Goal: Check status: Check status

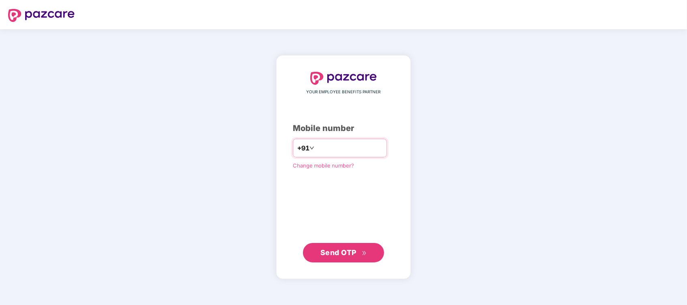
click at [320, 147] on input "number" at bounding box center [349, 147] width 66 height 13
click at [316, 149] on input "**********" at bounding box center [349, 147] width 66 height 13
type input "**********"
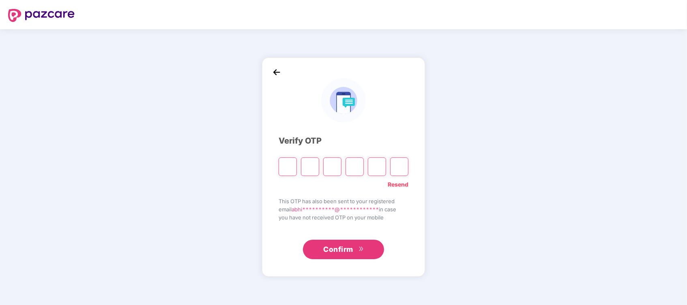
type input "*"
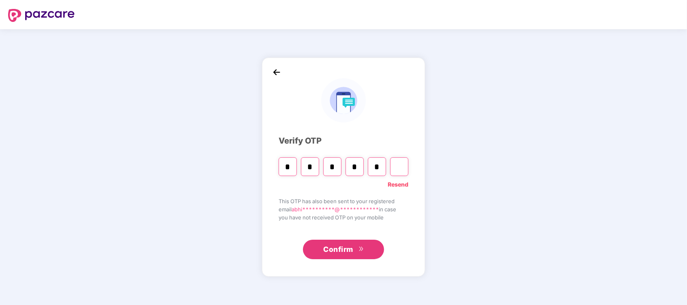
type input "*"
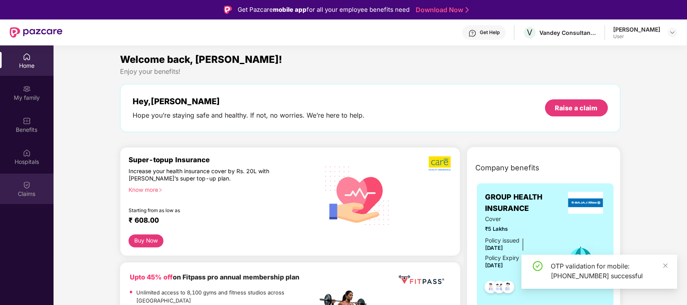
click at [30, 190] on div "Claims" at bounding box center [27, 194] width 54 height 8
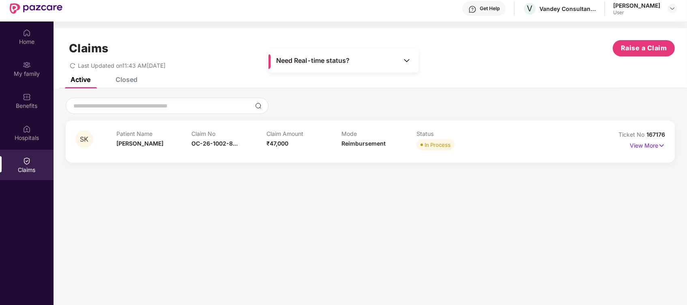
scroll to position [45, 0]
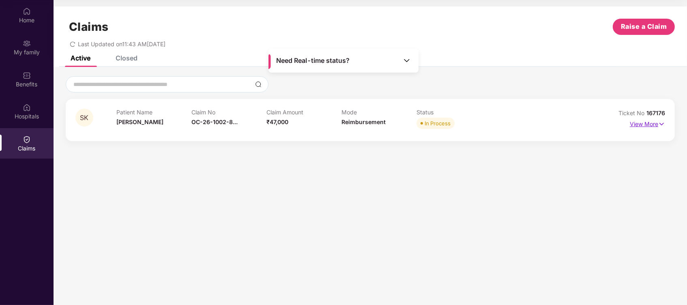
click at [647, 121] on p "View More" at bounding box center [646, 123] width 35 height 11
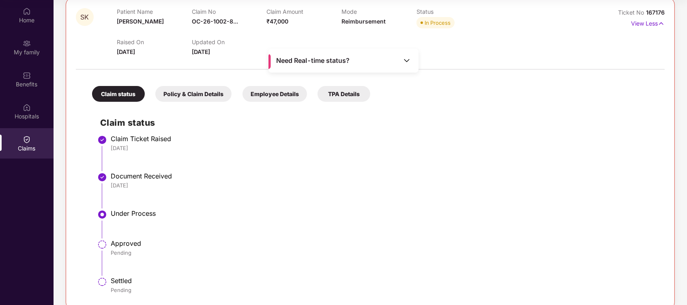
scroll to position [108, 0]
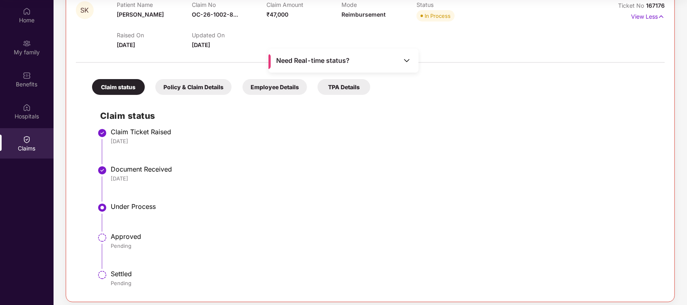
click at [186, 86] on div "Policy & Claim Details" at bounding box center [193, 87] width 76 height 16
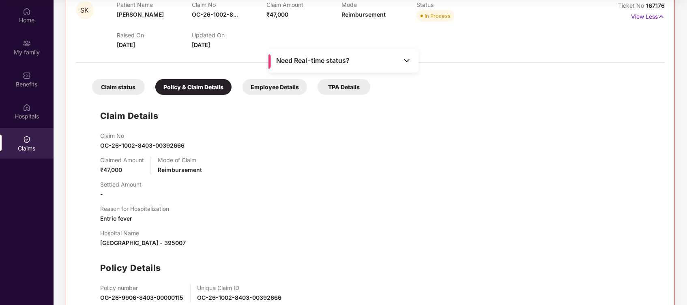
scroll to position [154, 0]
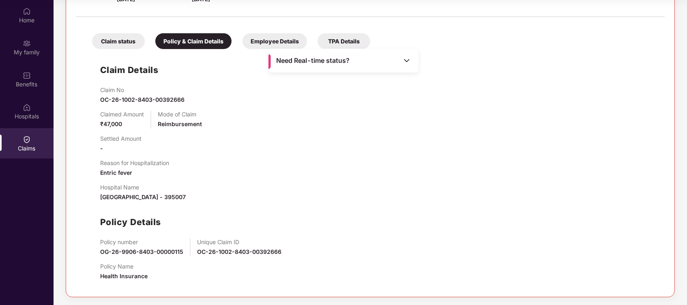
click at [270, 36] on div "Employee Details" at bounding box center [274, 41] width 64 height 16
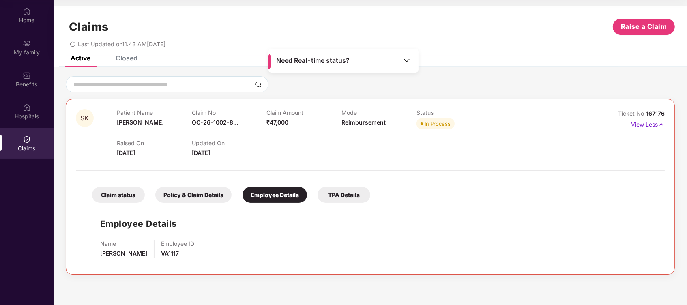
scroll to position [0, 0]
click at [650, 124] on p "View Less" at bounding box center [648, 123] width 34 height 11
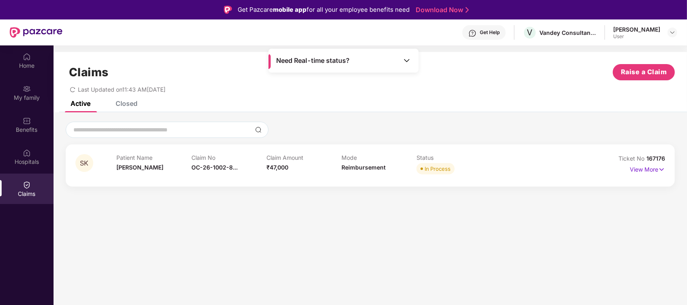
click at [421, 165] on span "In Process" at bounding box center [435, 168] width 38 height 11
click at [428, 172] on div "In Process" at bounding box center [437, 169] width 26 height 8
click at [431, 166] on div "In Process" at bounding box center [437, 169] width 26 height 8
click at [634, 166] on p "View More" at bounding box center [646, 168] width 35 height 11
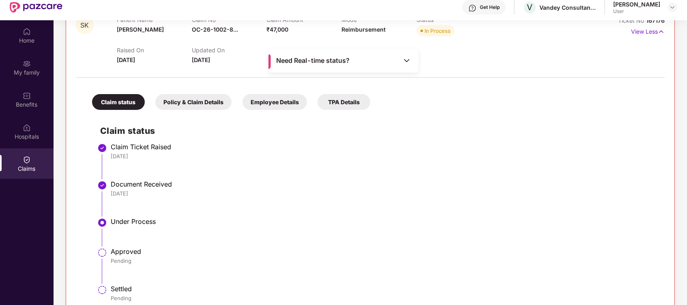
scroll to position [45, 0]
